Goal: Task Accomplishment & Management: Manage account settings

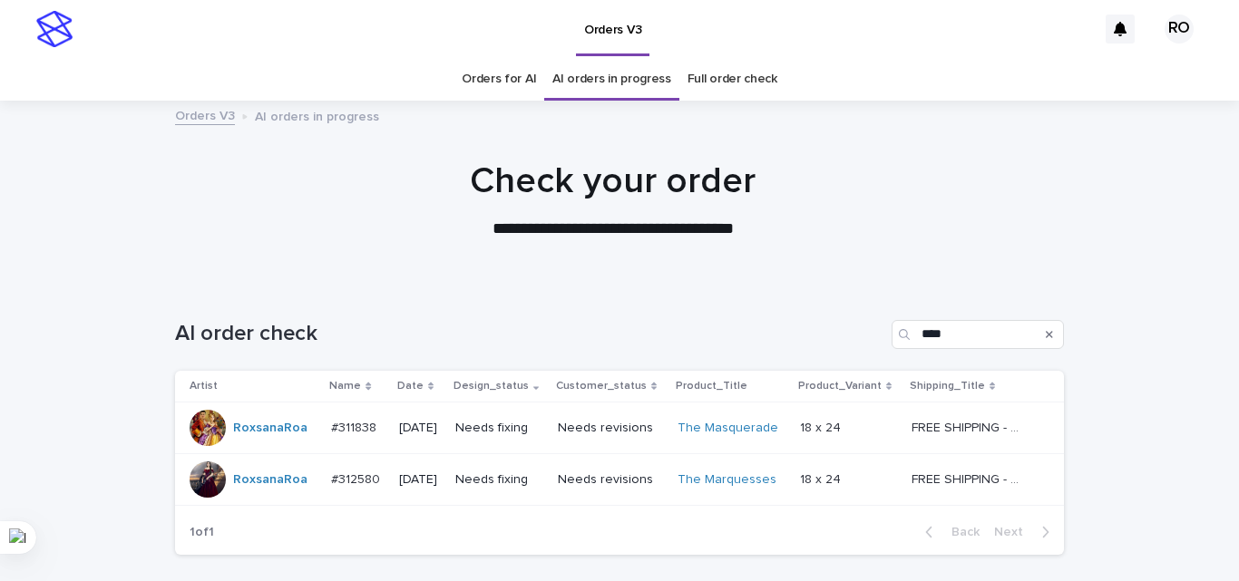
click at [433, 442] on div "[DATE]" at bounding box center [420, 428] width 42 height 30
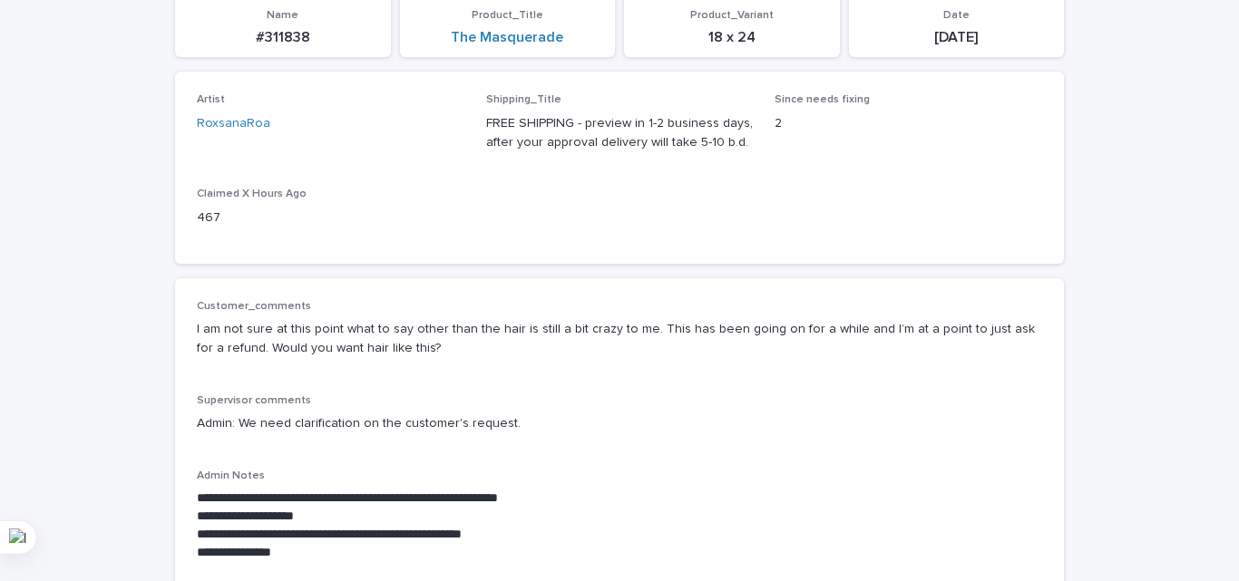
scroll to position [272, 0]
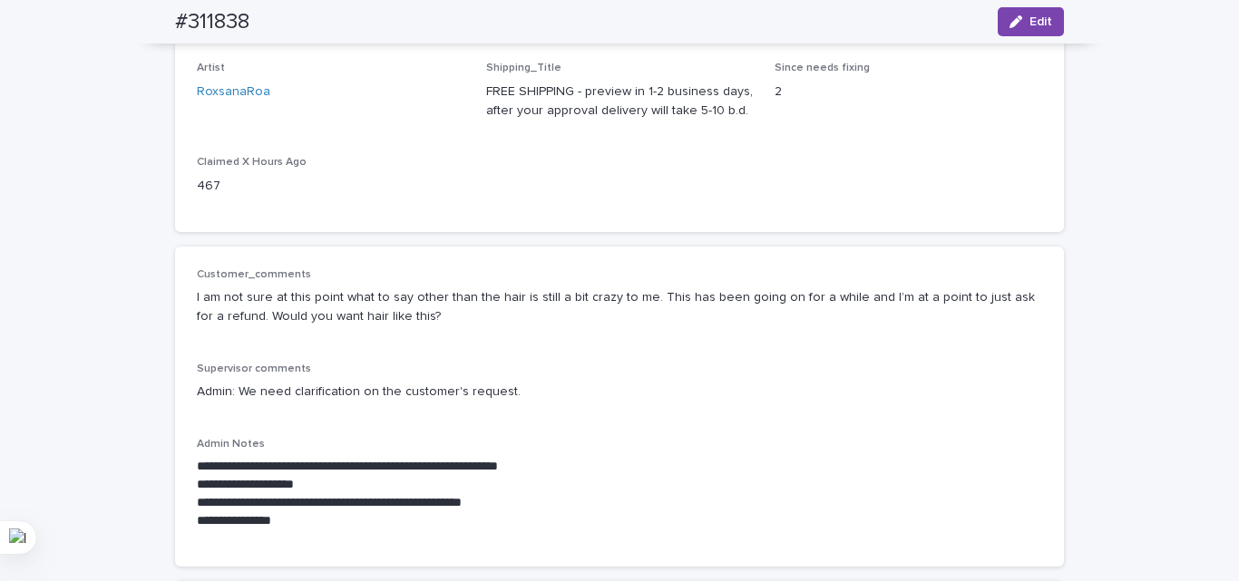
click at [646, 348] on div "**********" at bounding box center [619, 406] width 845 height 277
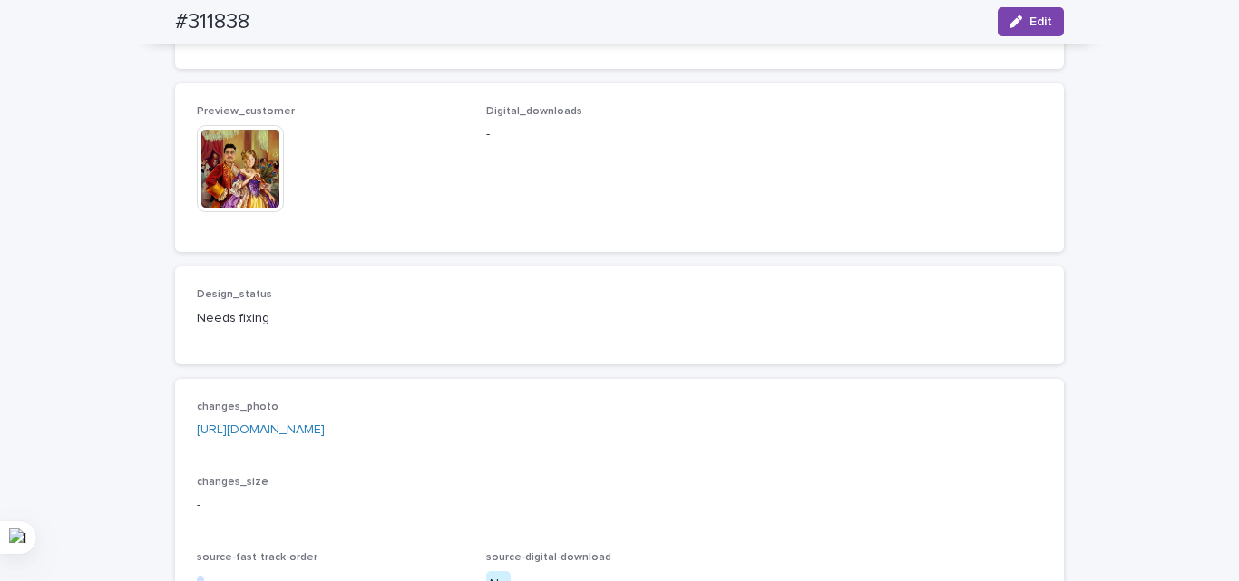
scroll to position [1179, 0]
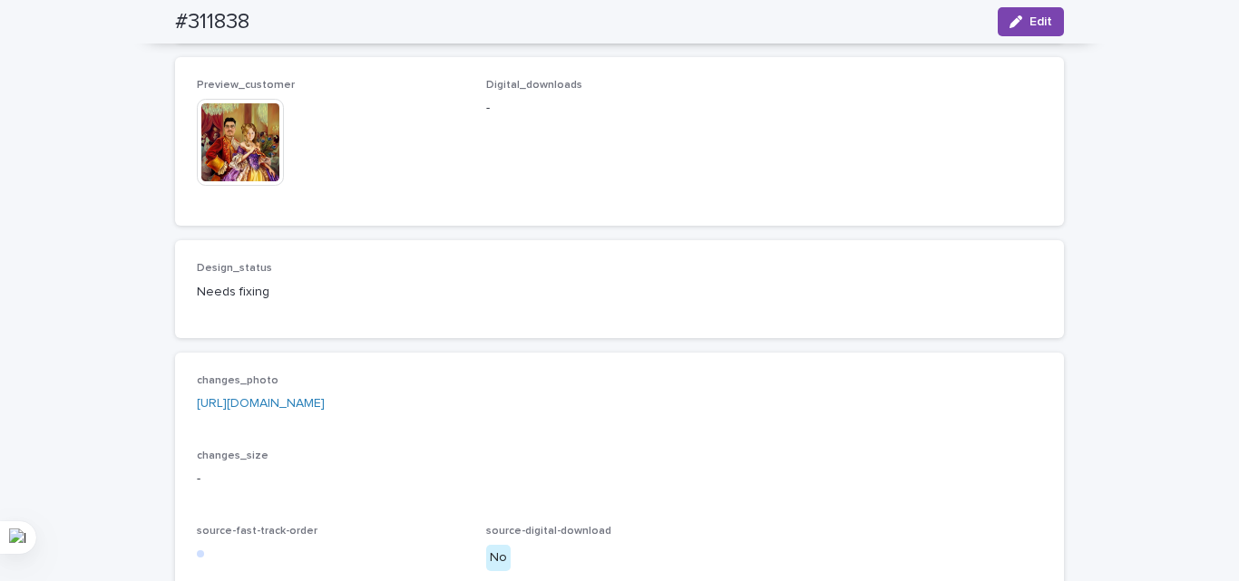
click at [244, 186] on img at bounding box center [240, 142] width 87 height 87
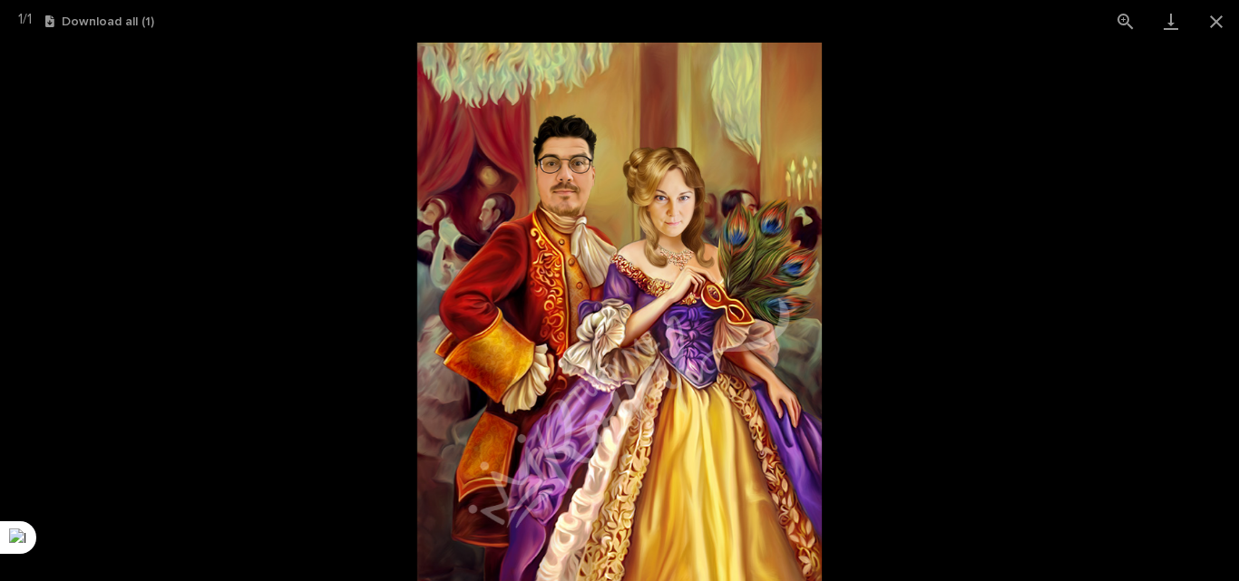
click at [193, 337] on picture at bounding box center [619, 312] width 1239 height 539
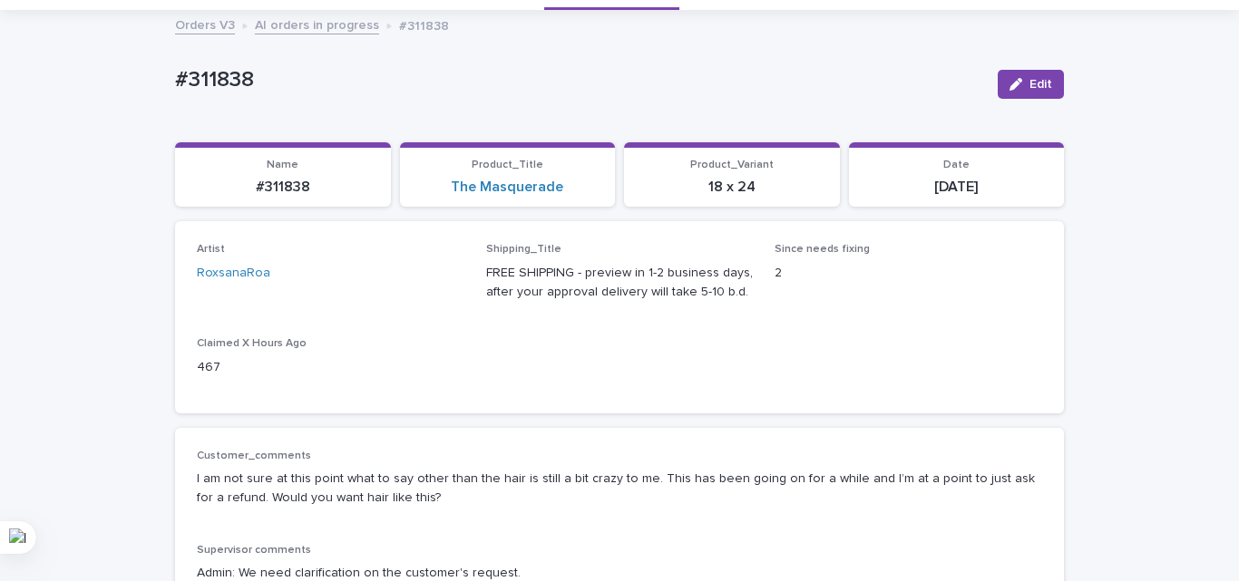
scroll to position [363, 0]
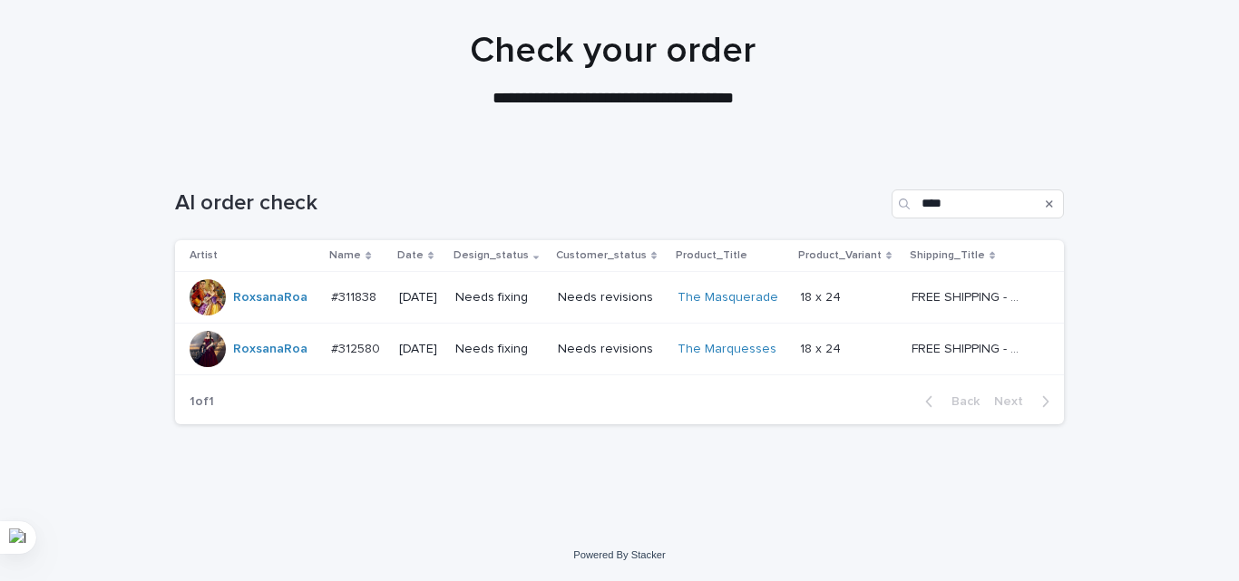
scroll to position [58, 0]
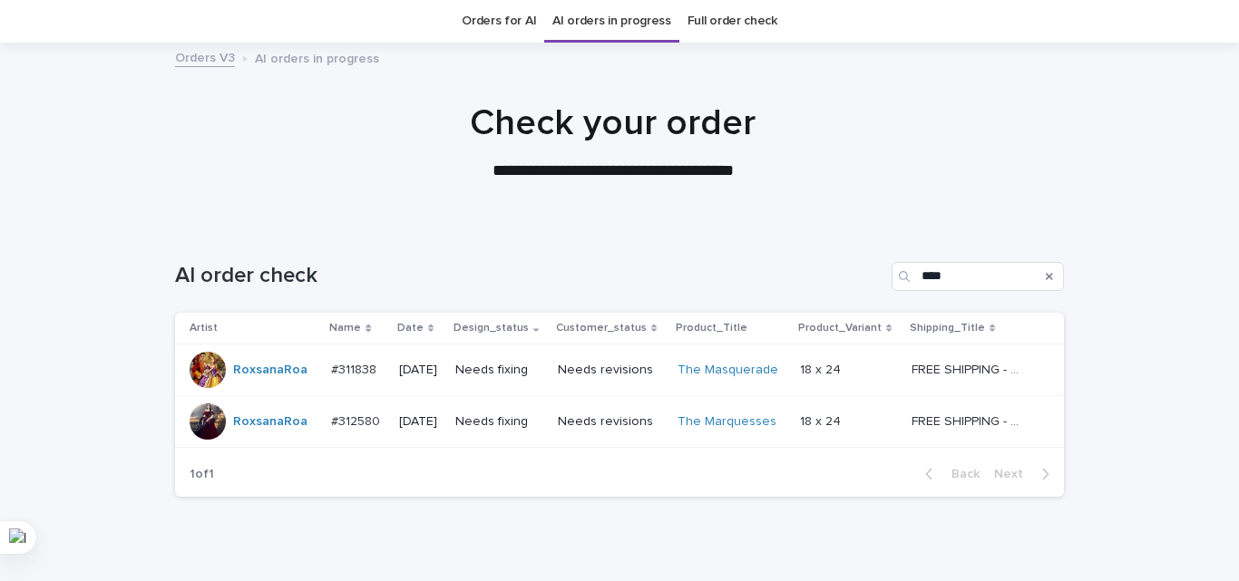
click at [584, 424] on p "Needs revisions" at bounding box center [610, 421] width 104 height 15
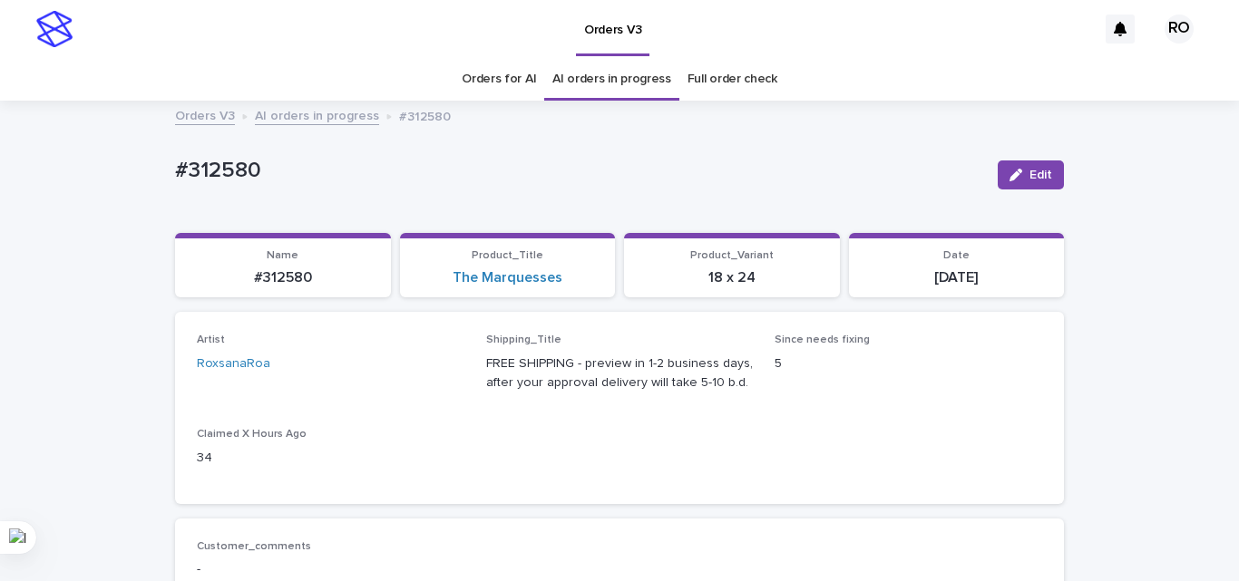
click at [231, 174] on p "#312580" at bounding box center [579, 171] width 808 height 26
copy p "312580"
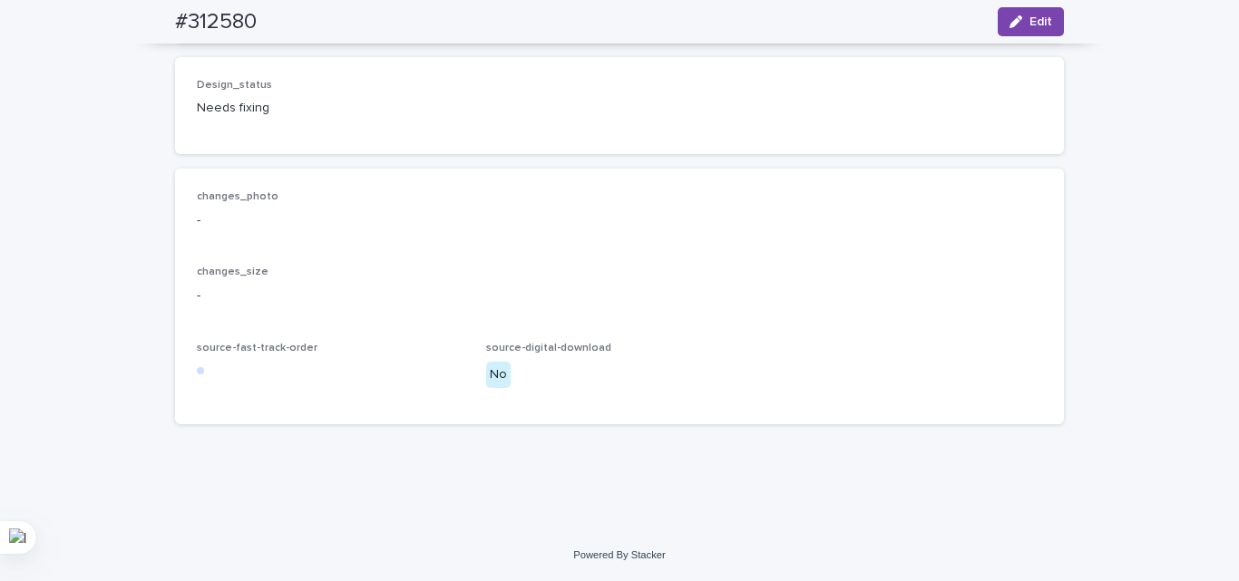
scroll to position [1391, 0]
click at [1029, 21] on span "Edit" at bounding box center [1040, 21] width 23 height 13
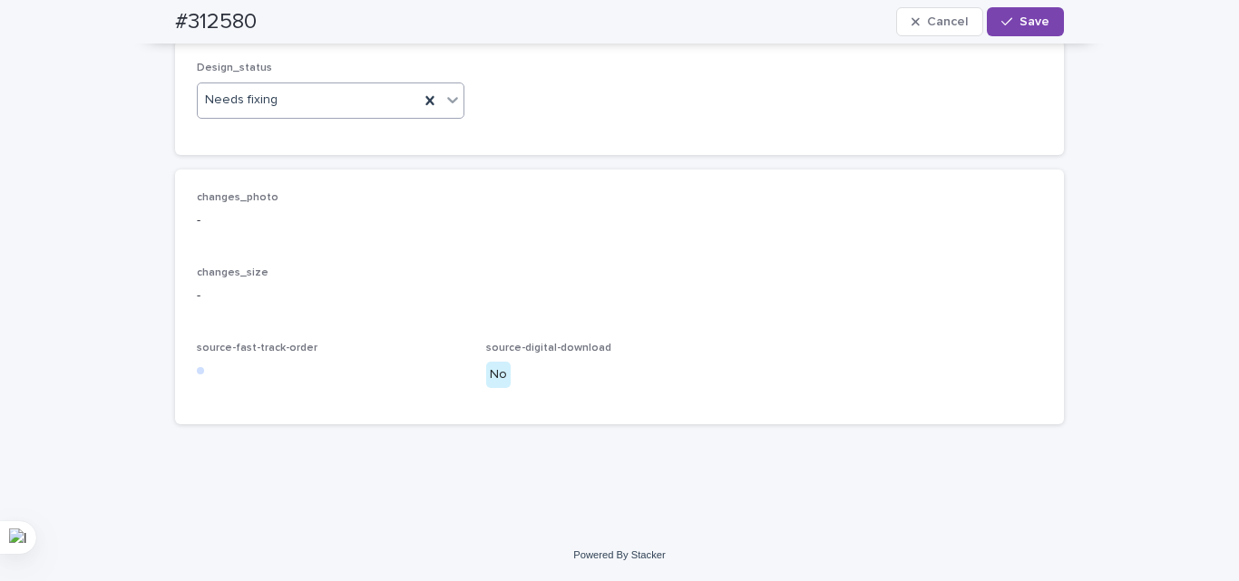
click at [306, 115] on div "Needs fixing" at bounding box center [308, 100] width 221 height 30
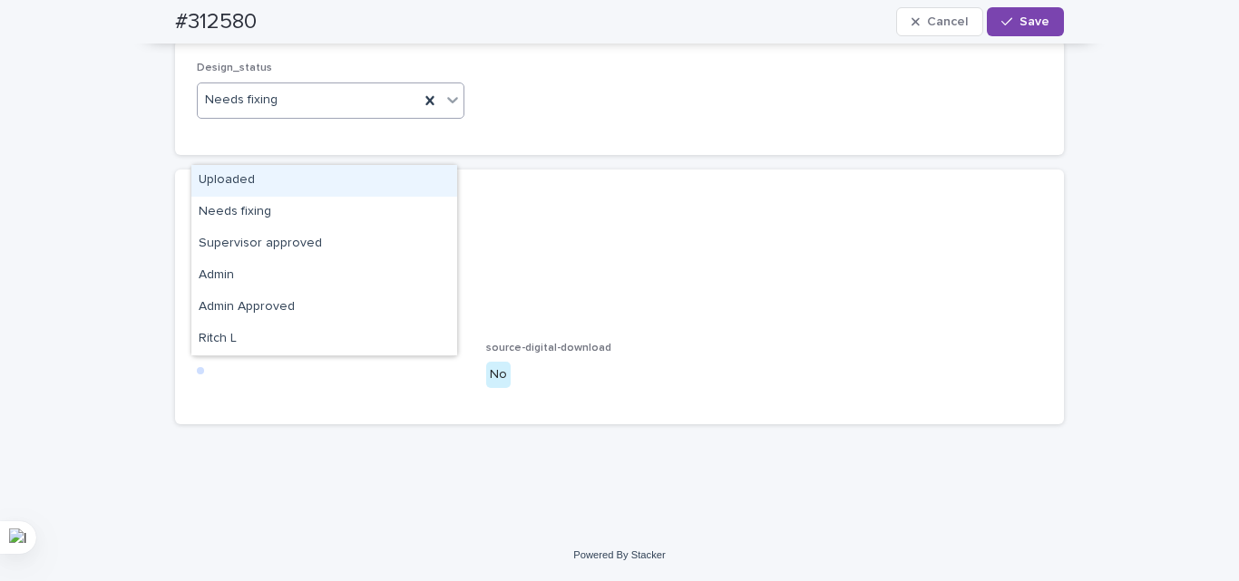
click at [270, 184] on div "Uploaded" at bounding box center [324, 181] width 266 height 32
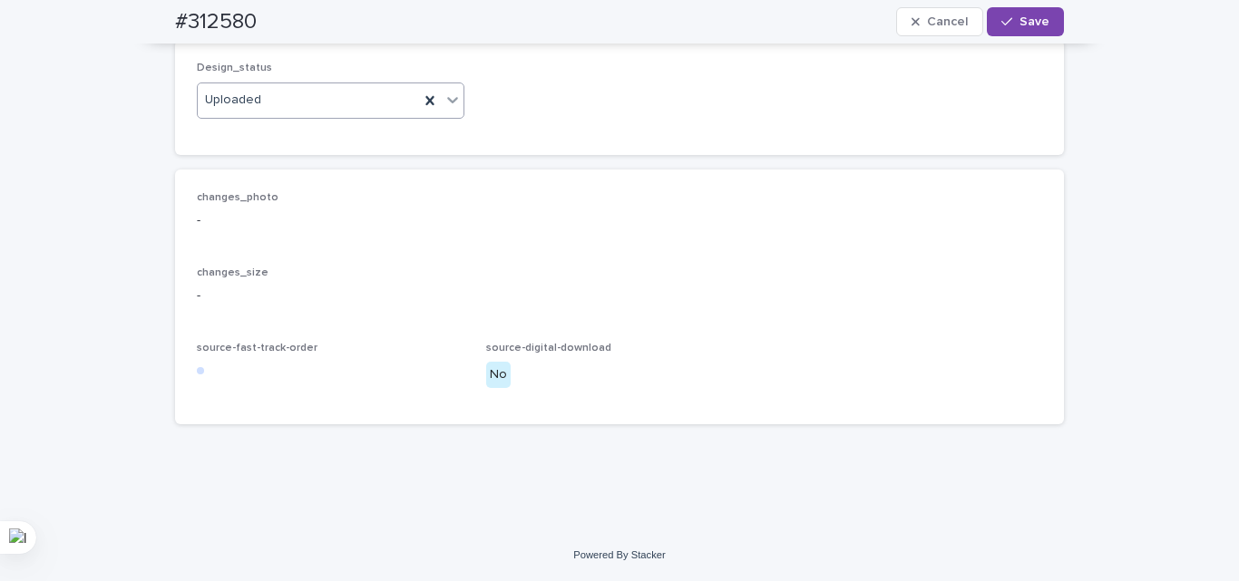
click at [717, 132] on div "Design_status option Uploaded, selected. 0 results available. Select is focused…" at bounding box center [619, 97] width 845 height 71
click at [1029, 21] on span "Save" at bounding box center [1034, 21] width 30 height 13
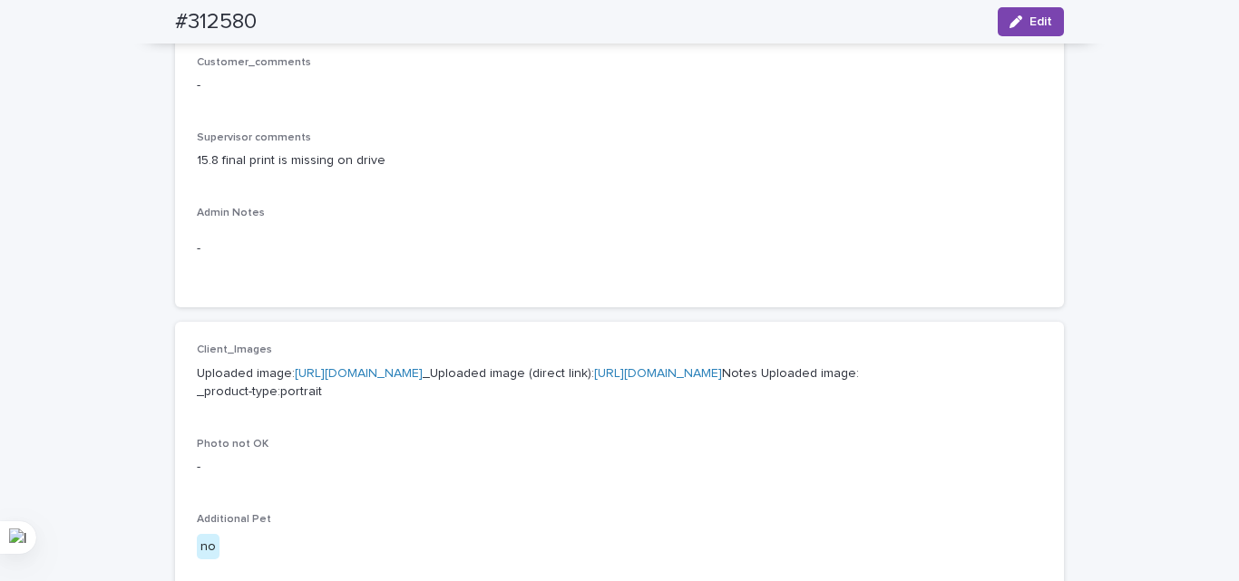
scroll to position [462, 0]
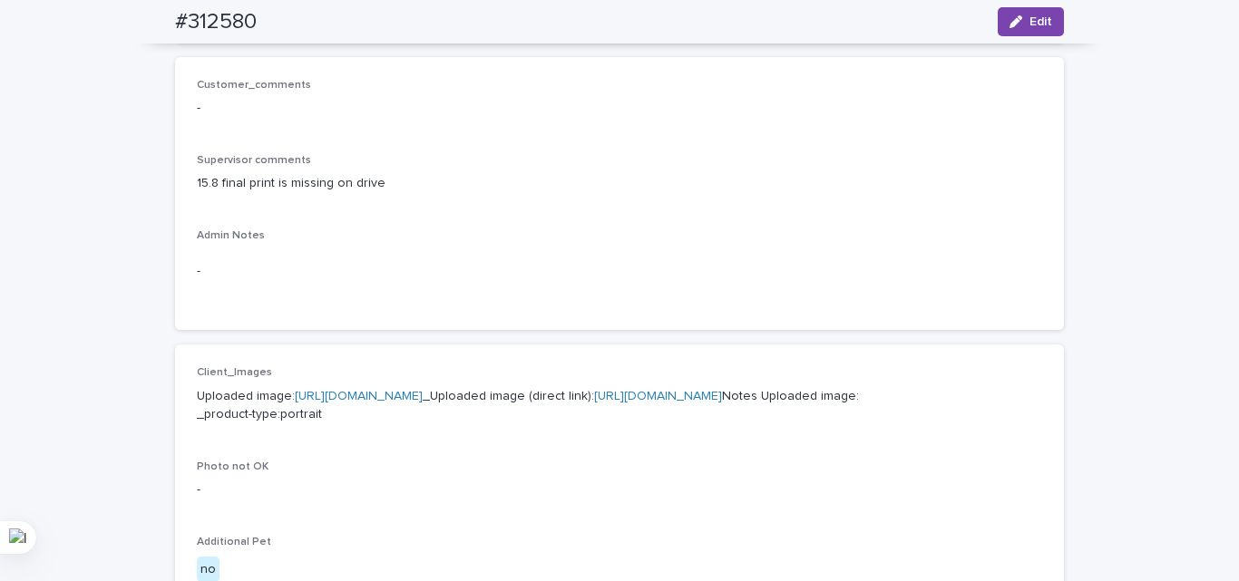
click at [1012, 288] on div "-" at bounding box center [619, 271] width 845 height 44
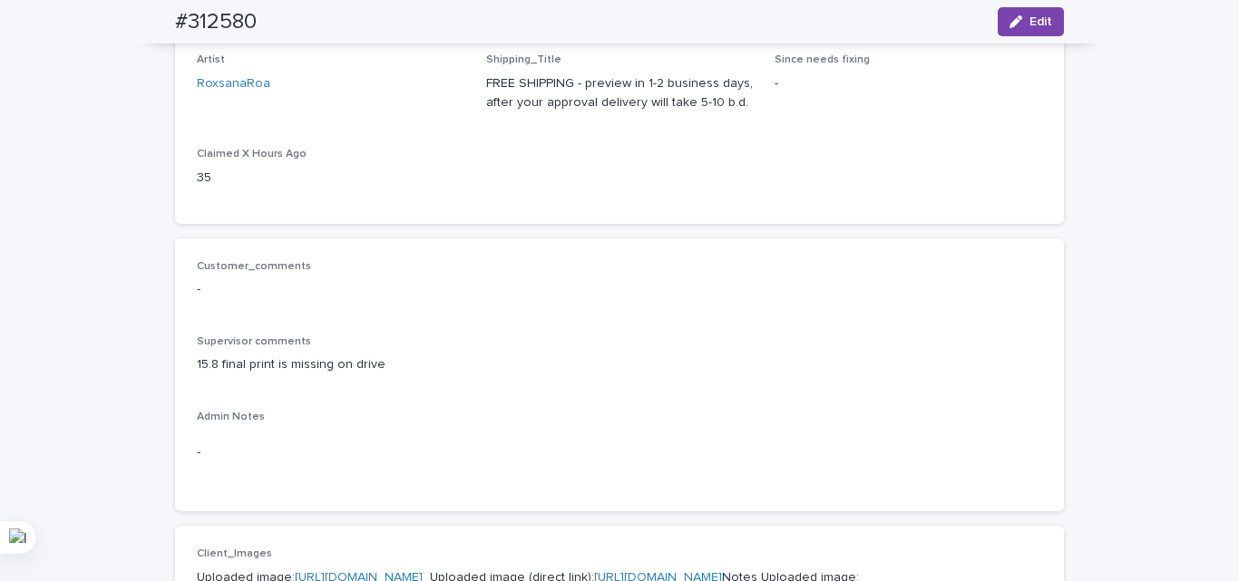
scroll to position [0, 0]
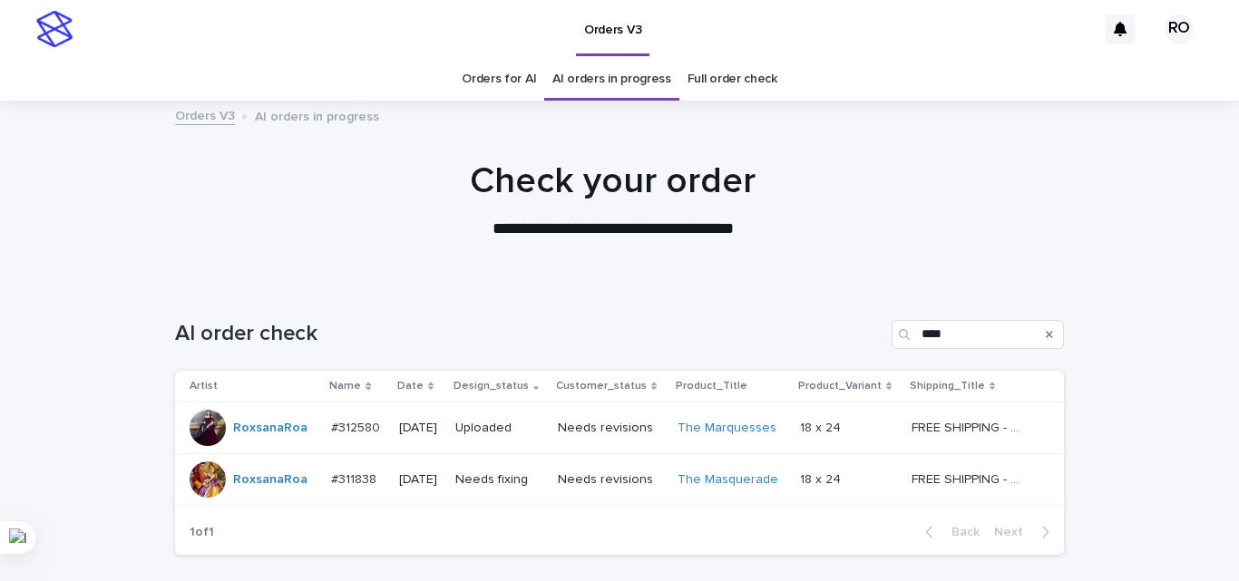
scroll to position [58, 0]
